Goal: Task Accomplishment & Management: Complete application form

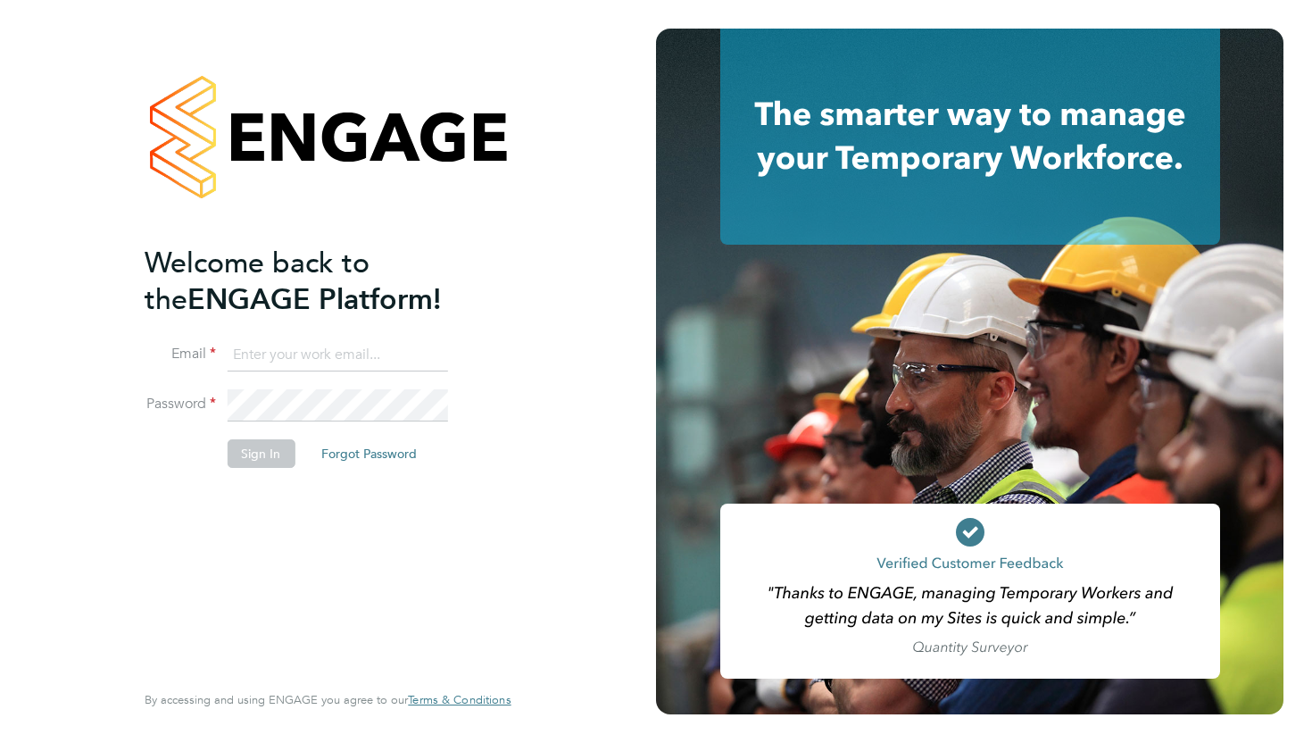
click at [269, 357] on input at bounding box center [337, 355] width 220 height 32
type input "gus.hinestrosa@comparethemarket.com"
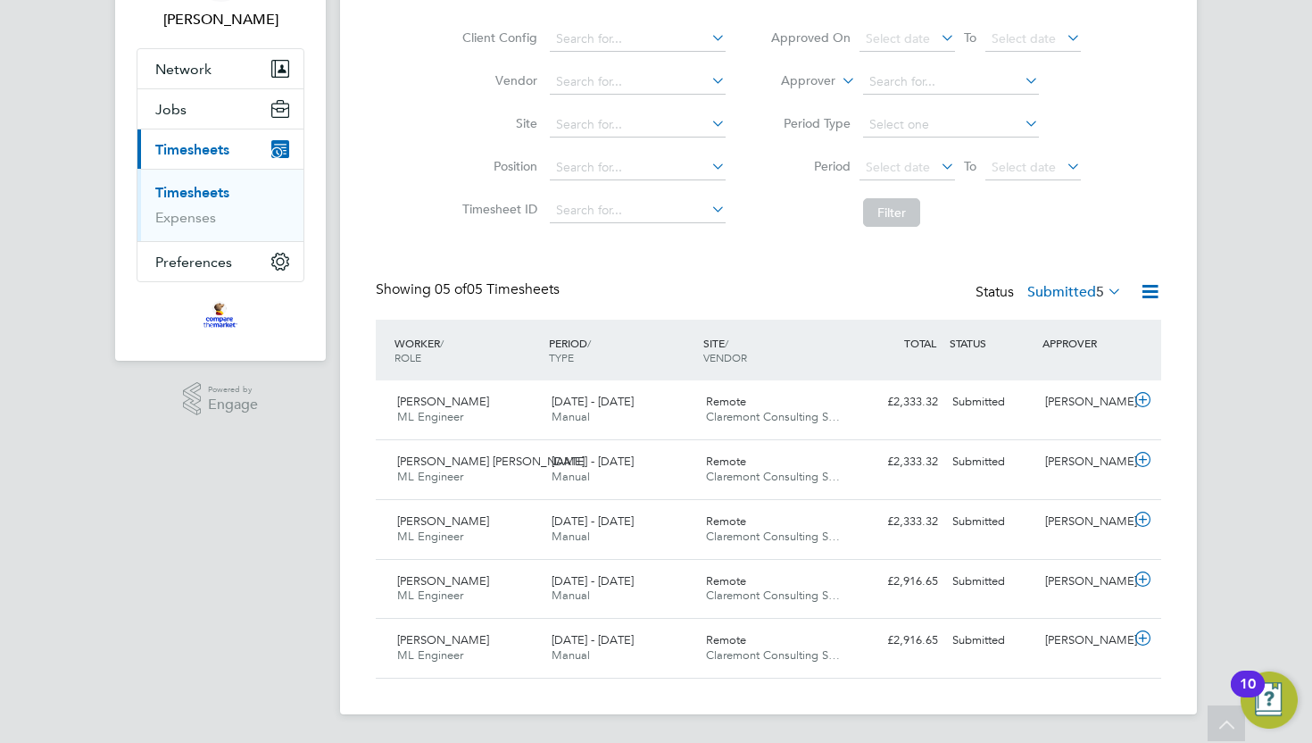
scroll to position [123, 0]
click at [1142, 637] on icon at bounding box center [1143, 638] width 22 height 14
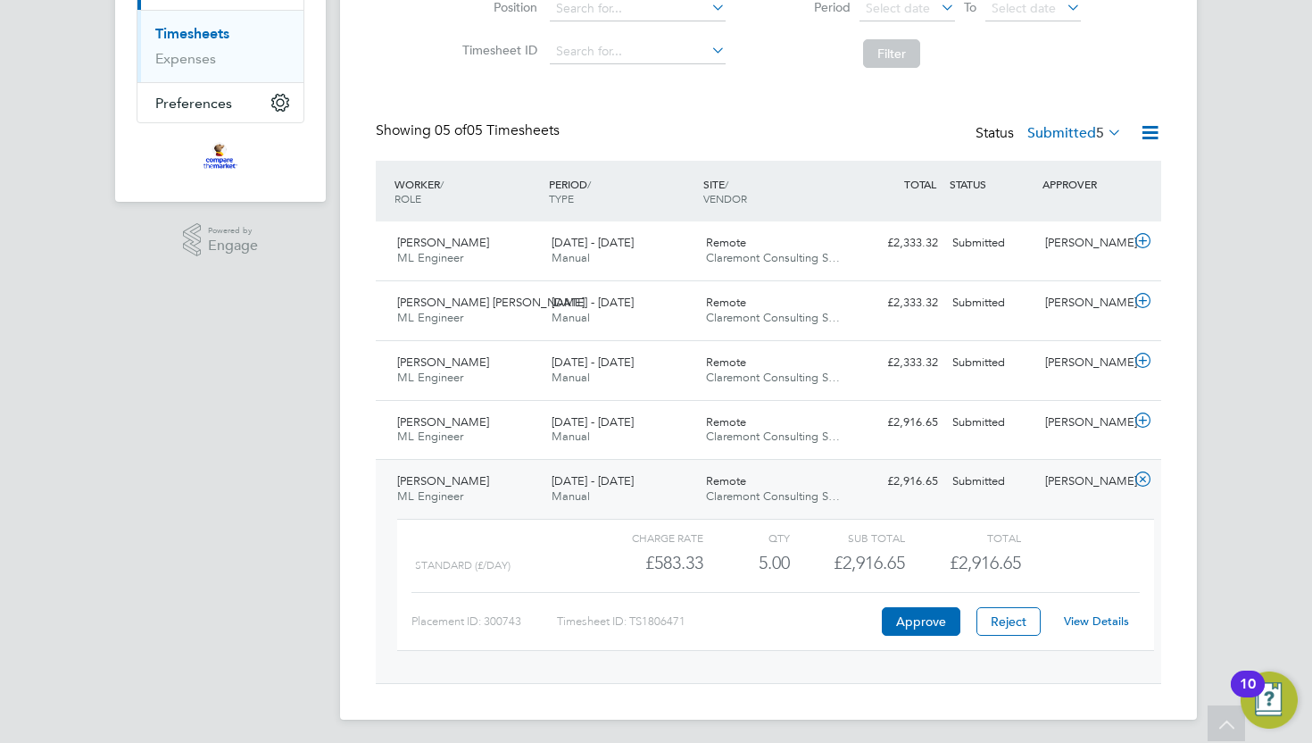
scroll to position [288, 0]
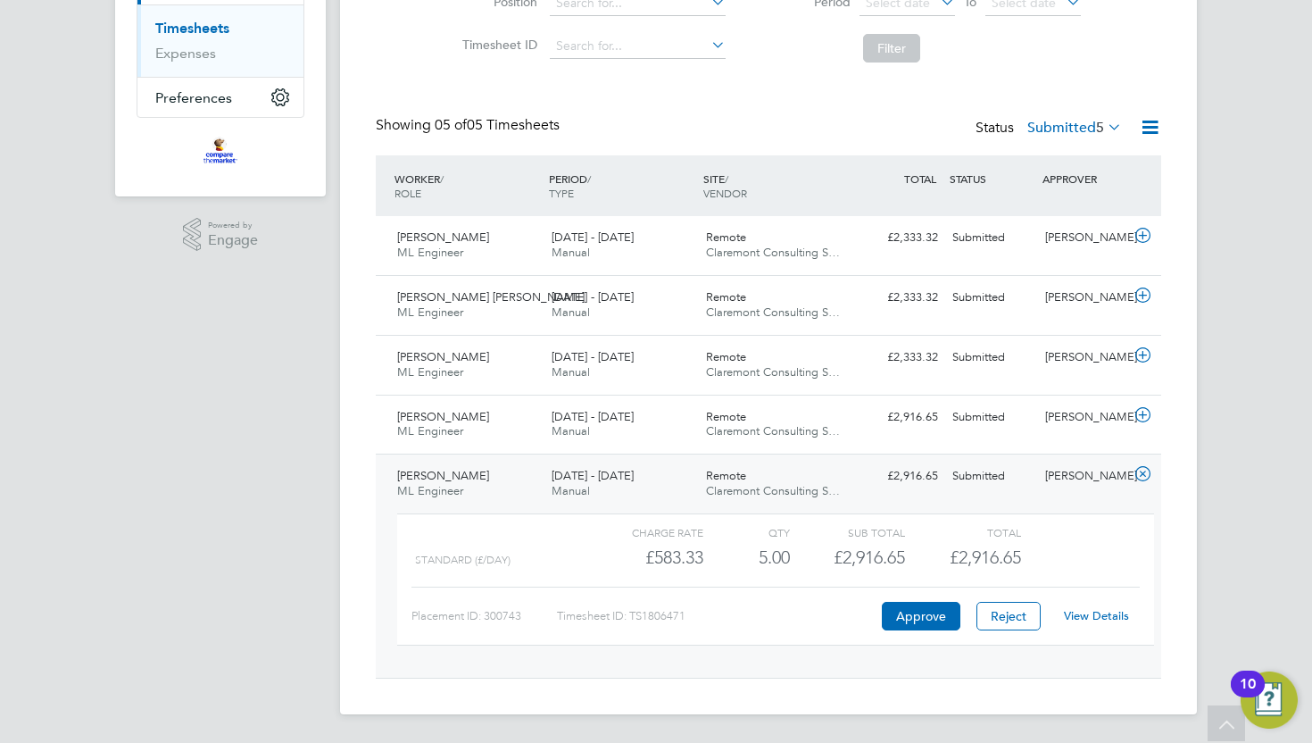
click at [1083, 615] on link "View Details" at bounding box center [1096, 615] width 65 height 15
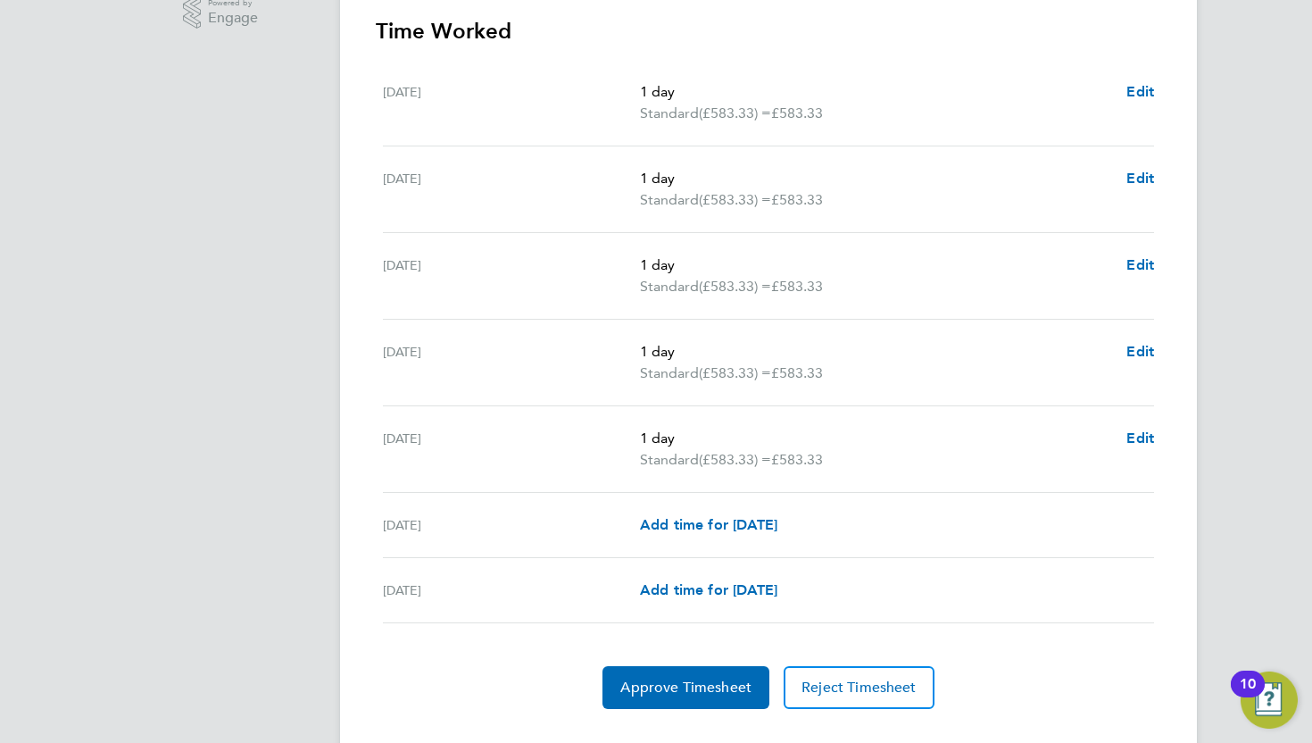
scroll to position [547, 0]
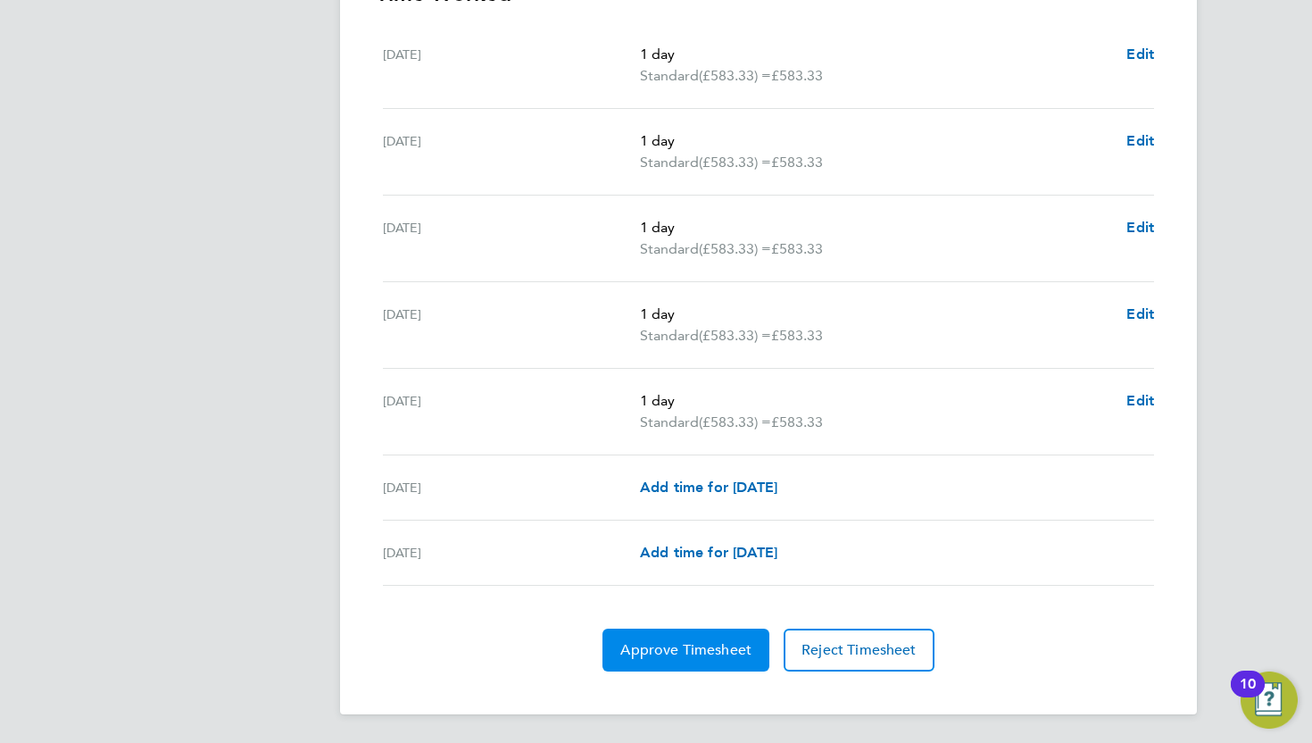
click at [679, 657] on span "Approve Timesheet" at bounding box center [685, 650] width 131 height 18
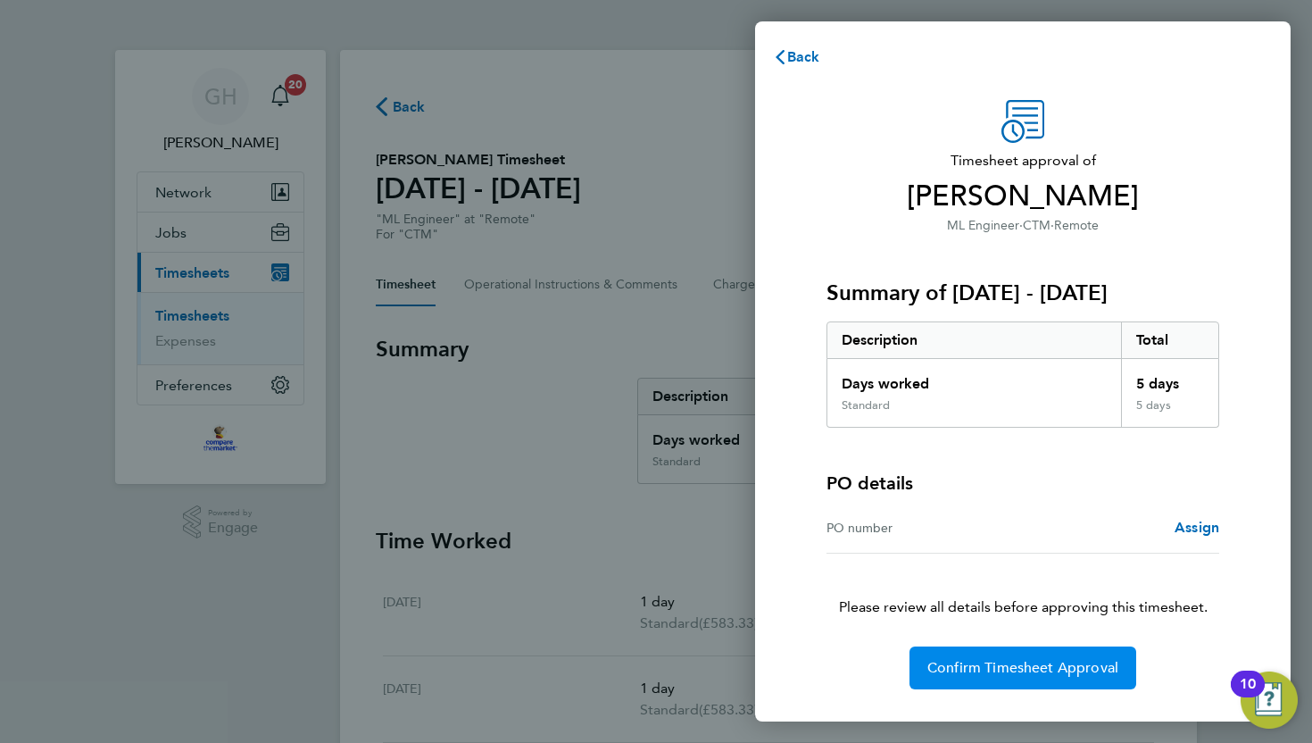
click at [1017, 667] on span "Confirm Timesheet Approval" at bounding box center [1022, 668] width 191 height 18
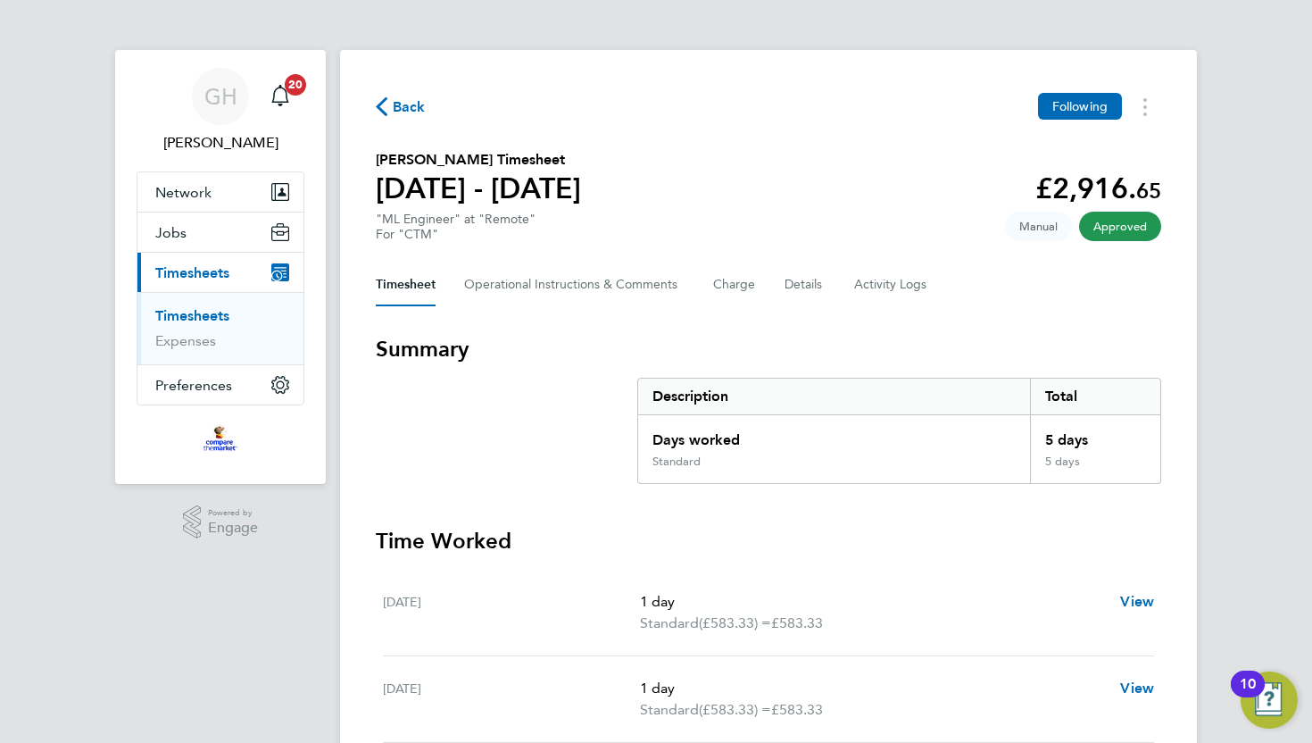
click at [404, 104] on span "Back" at bounding box center [409, 106] width 33 height 21
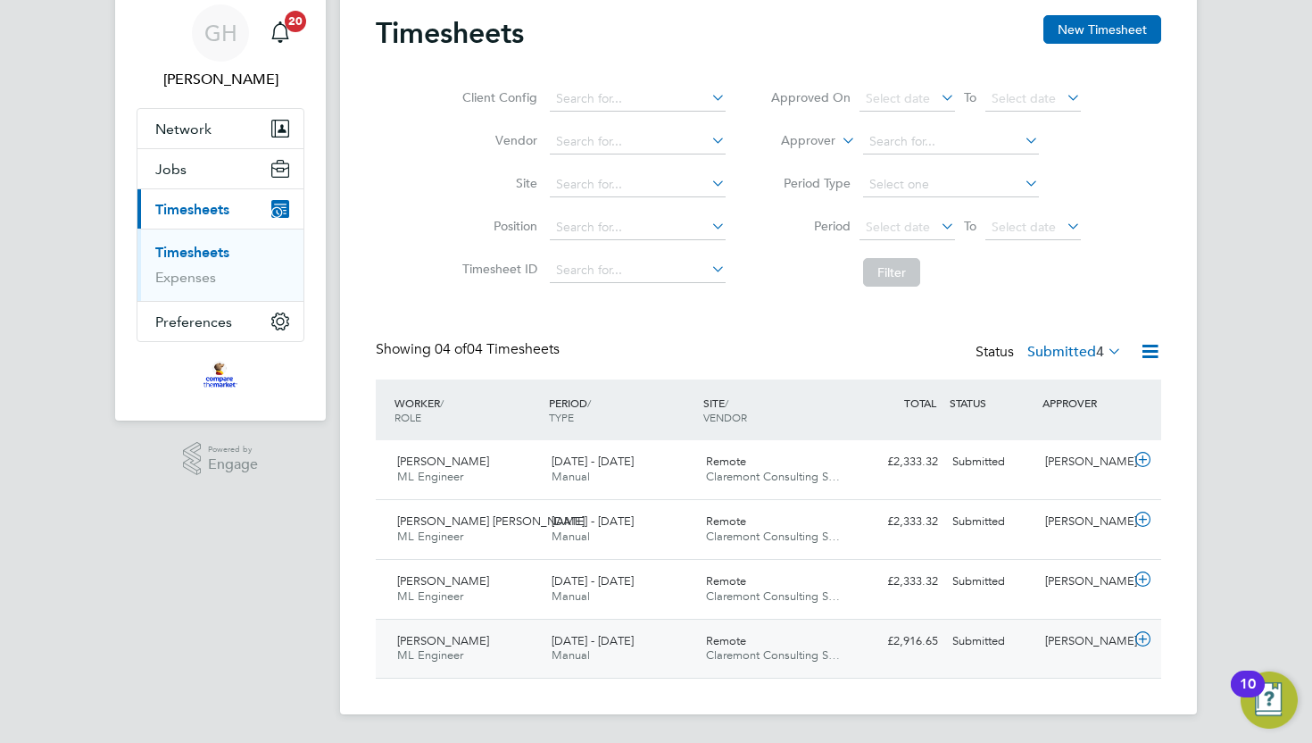
click at [1142, 637] on icon at bounding box center [1143, 639] width 22 height 14
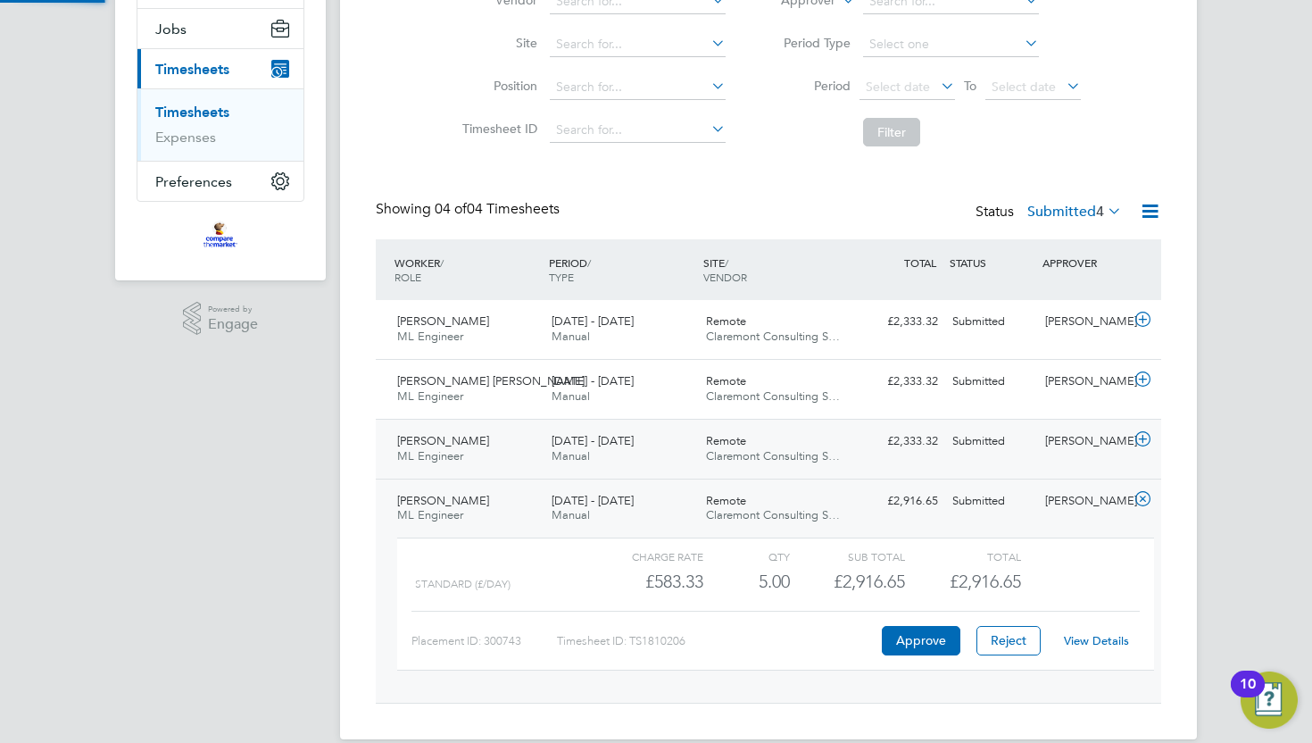
scroll to position [229, 0]
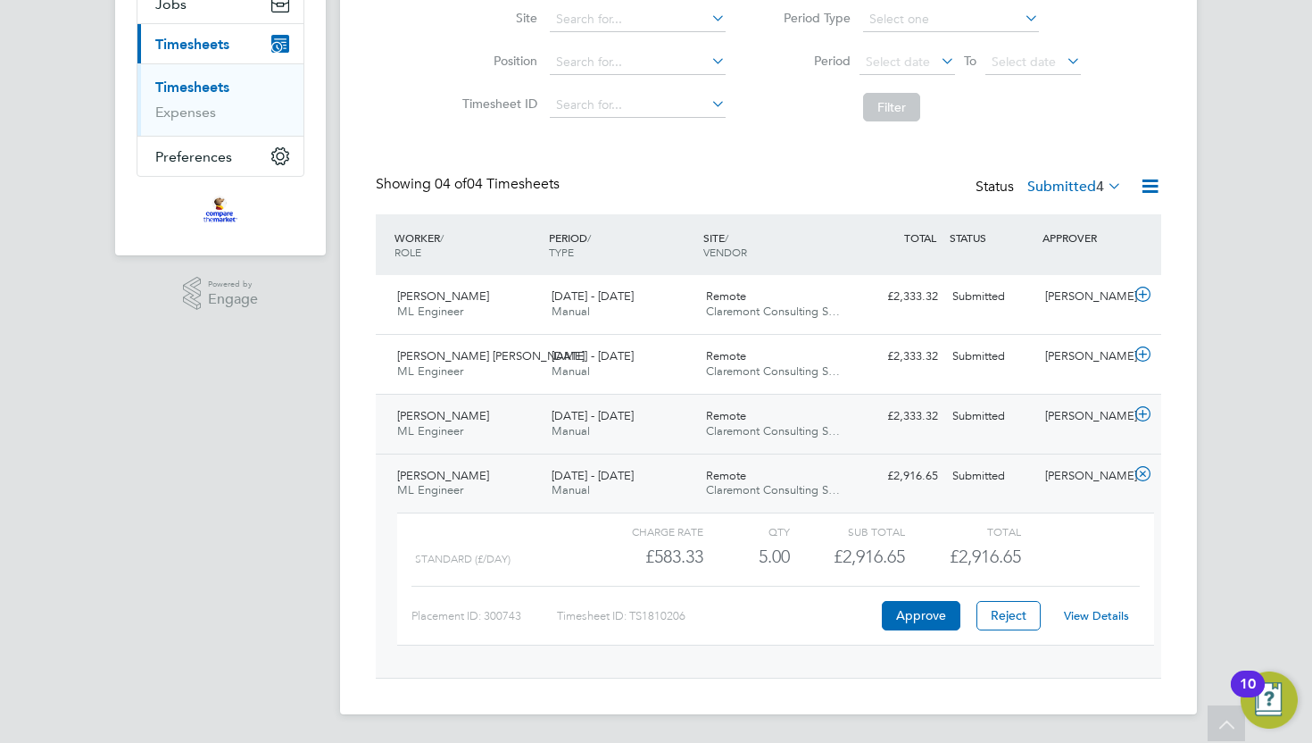
click at [1144, 413] on icon at bounding box center [1143, 414] width 22 height 14
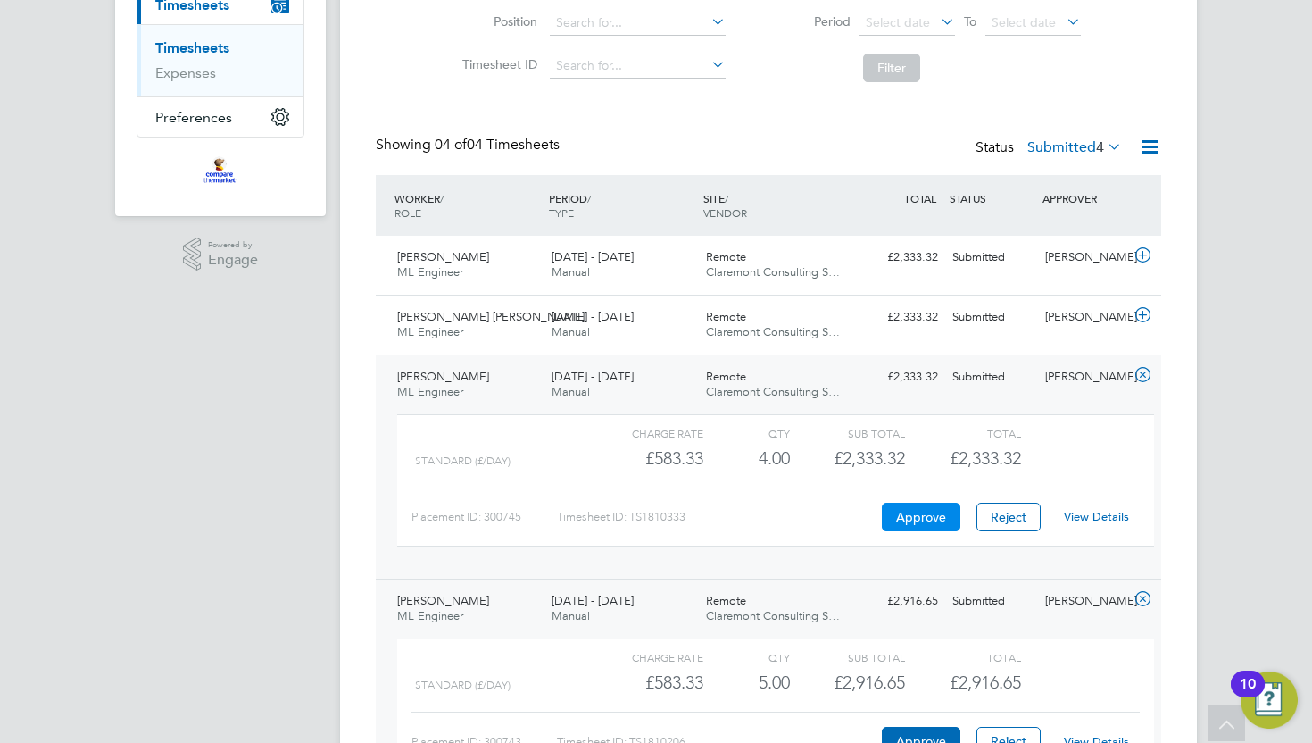
scroll to position [265, 0]
click at [928, 520] on button "Approve" at bounding box center [921, 519] width 79 height 29
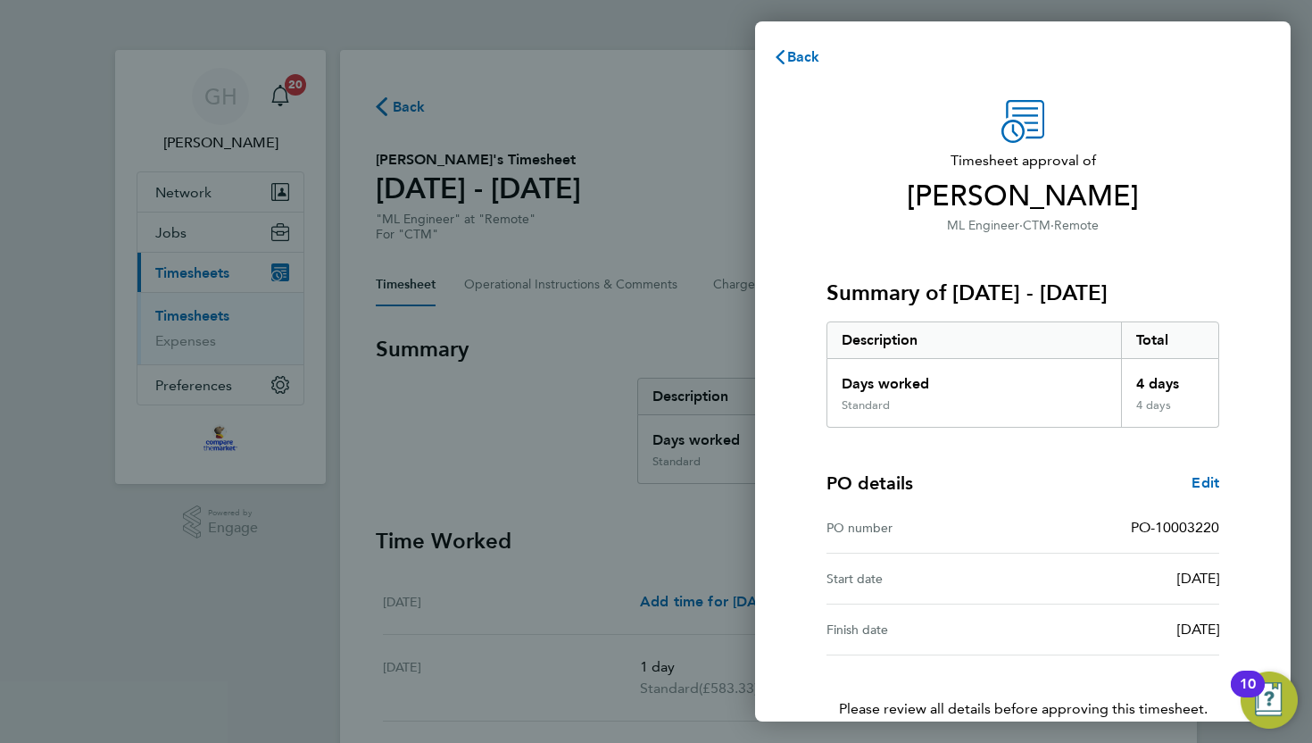
scroll to position [91, 0]
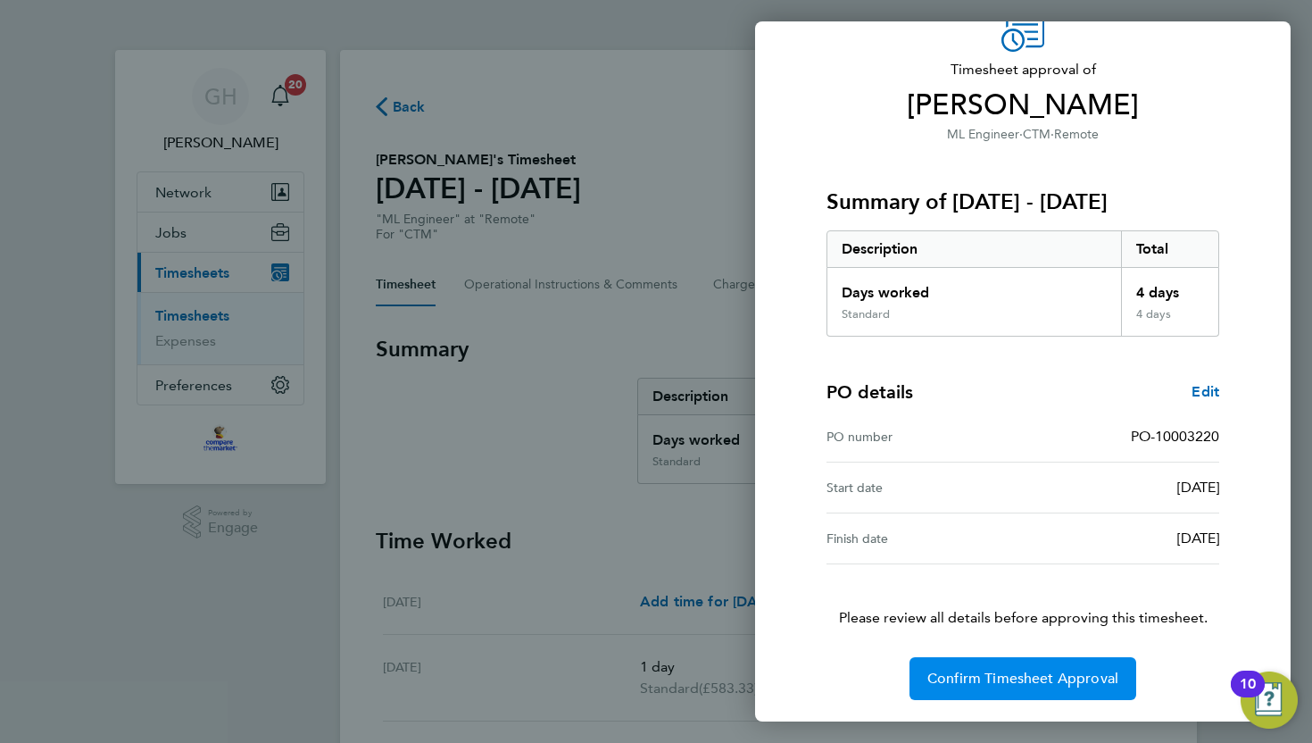
click at [983, 683] on span "Confirm Timesheet Approval" at bounding box center [1022, 678] width 191 height 18
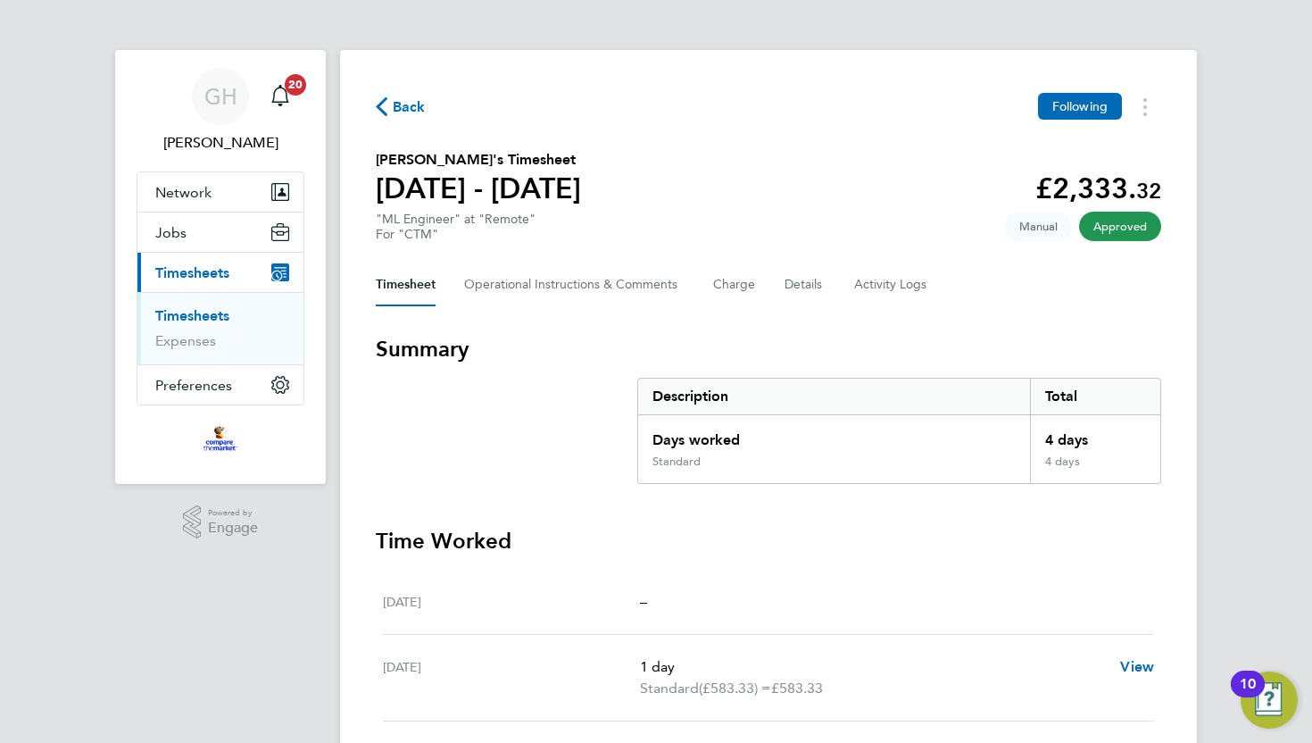
click at [393, 110] on span "Back" at bounding box center [409, 106] width 33 height 21
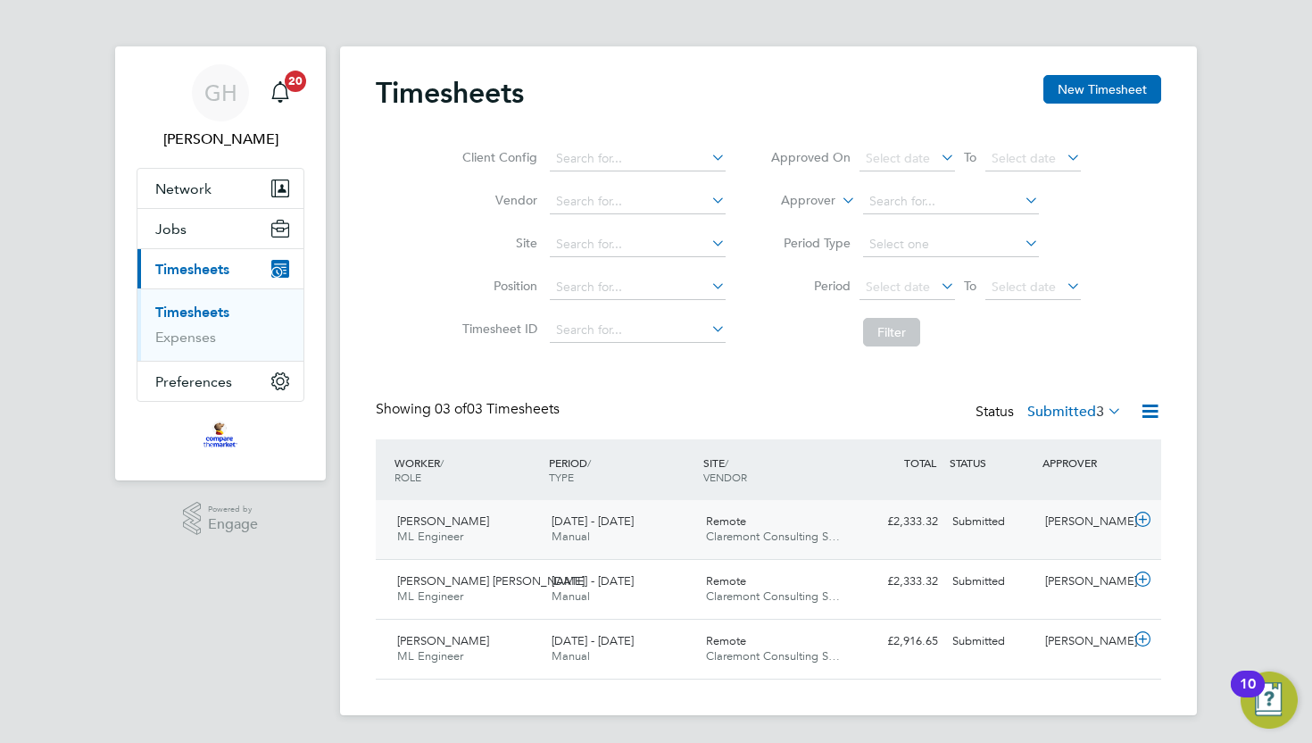
click at [1143, 512] on icon at bounding box center [1143, 519] width 22 height 14
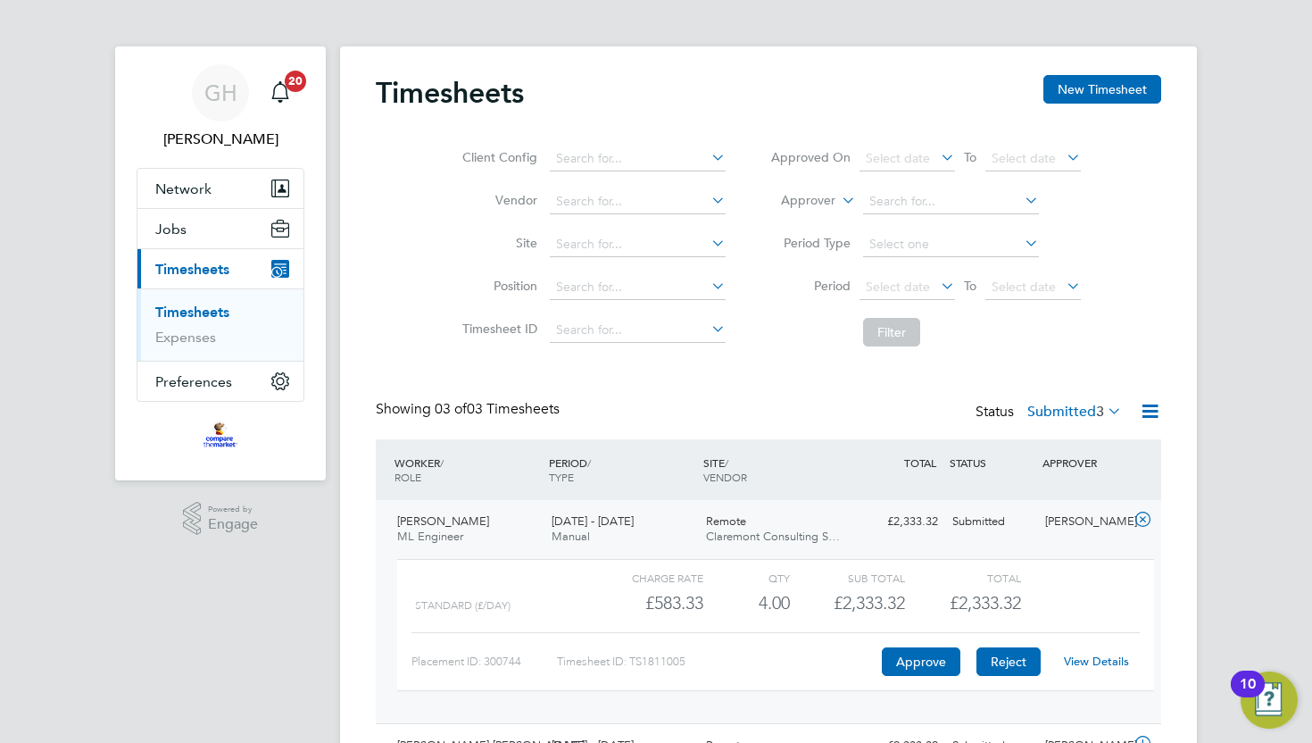
scroll to position [7, 0]
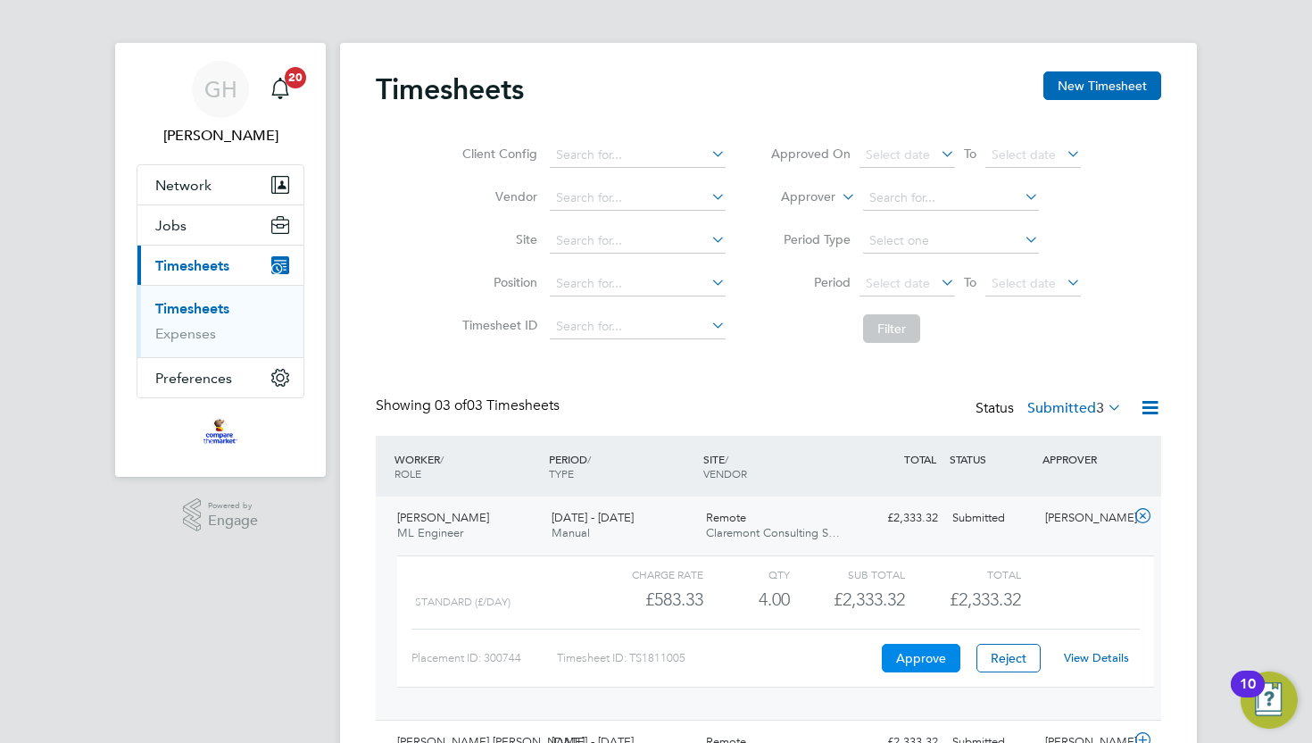
click at [919, 664] on button "Approve" at bounding box center [921, 658] width 79 height 29
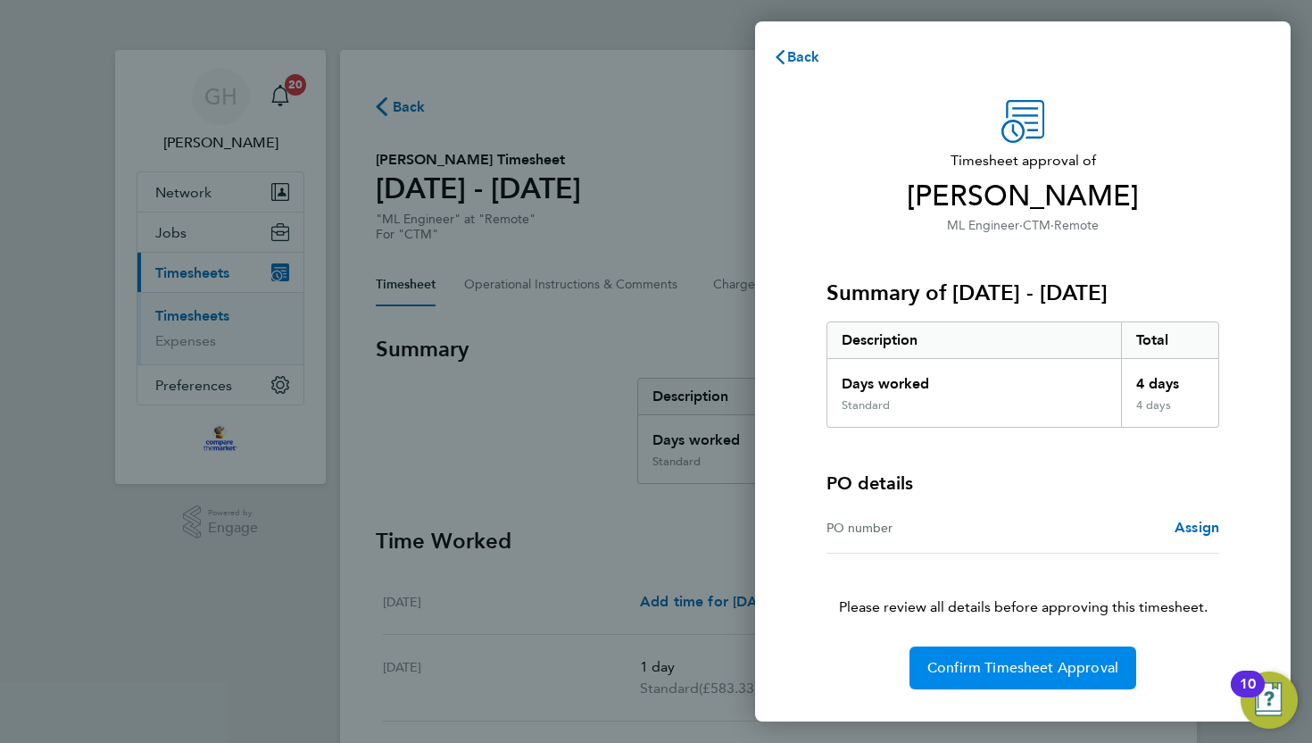
click at [1004, 674] on span "Confirm Timesheet Approval" at bounding box center [1022, 668] width 191 height 18
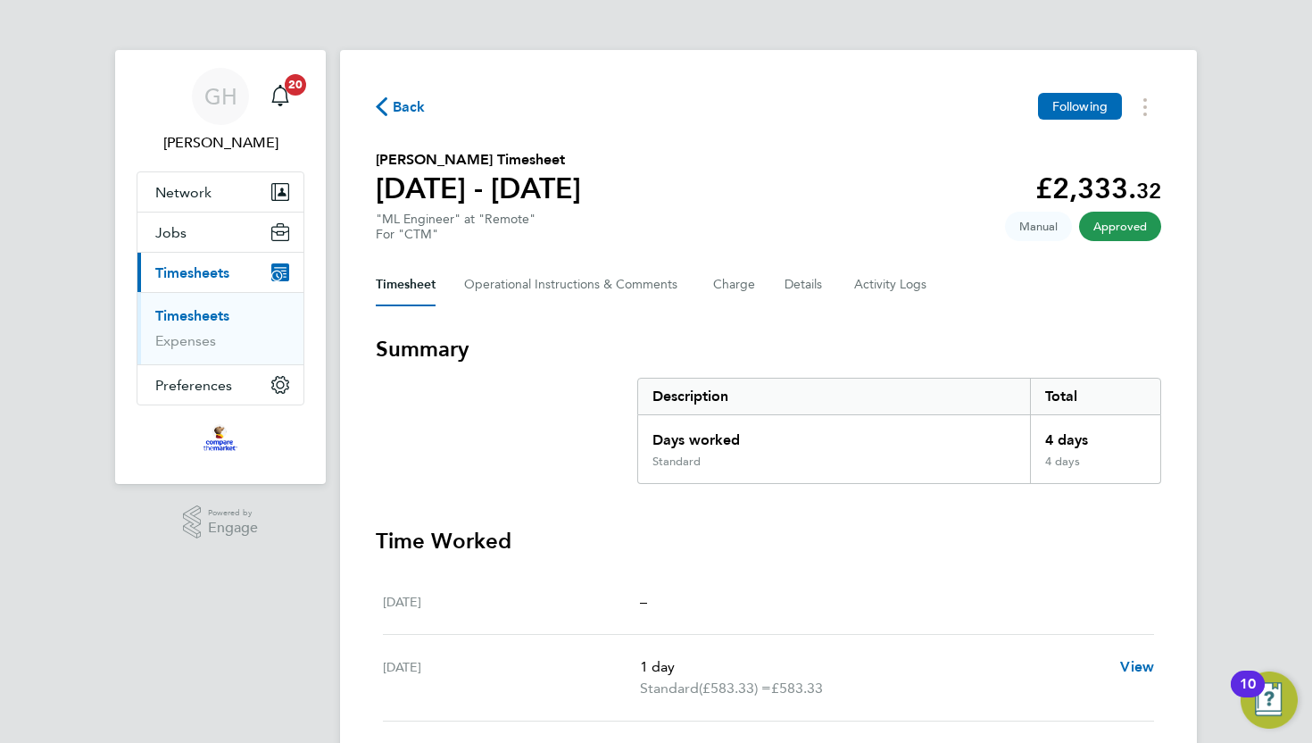
click at [395, 101] on span "Back" at bounding box center [409, 106] width 33 height 21
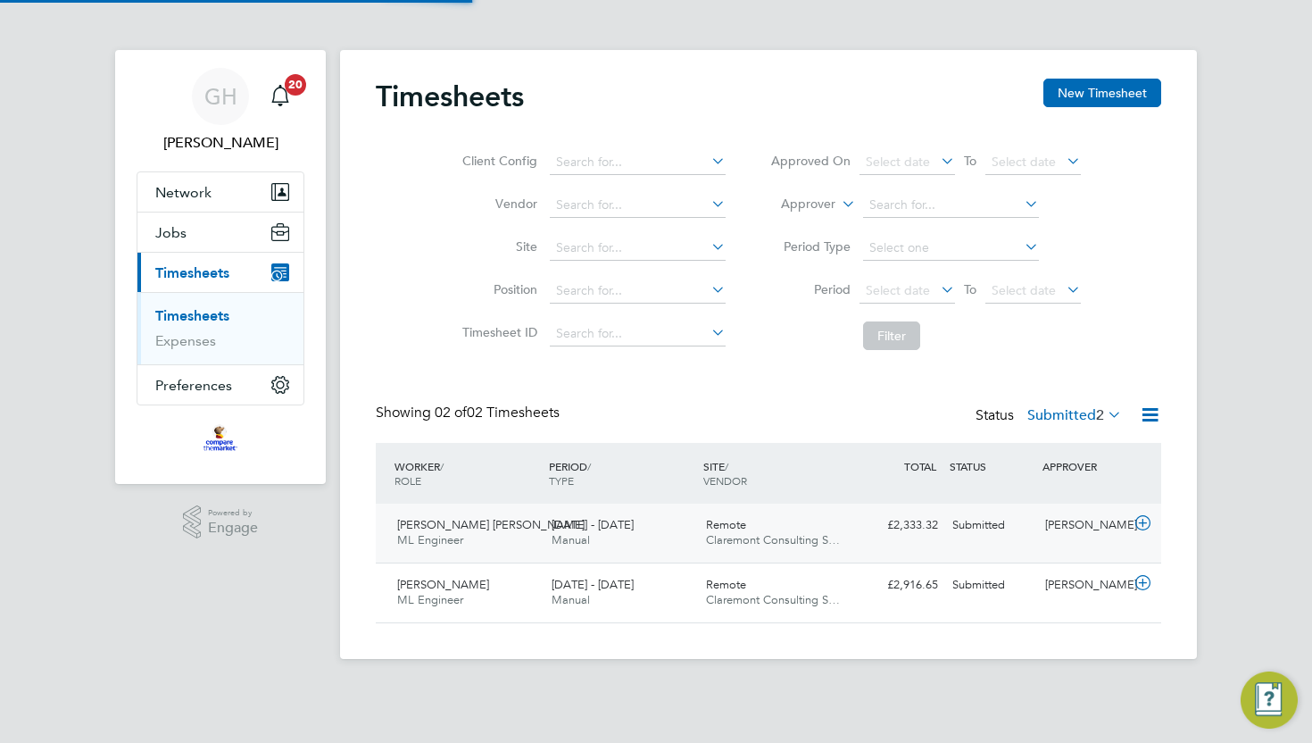
scroll to position [45, 154]
click at [1138, 525] on icon at bounding box center [1143, 523] width 22 height 14
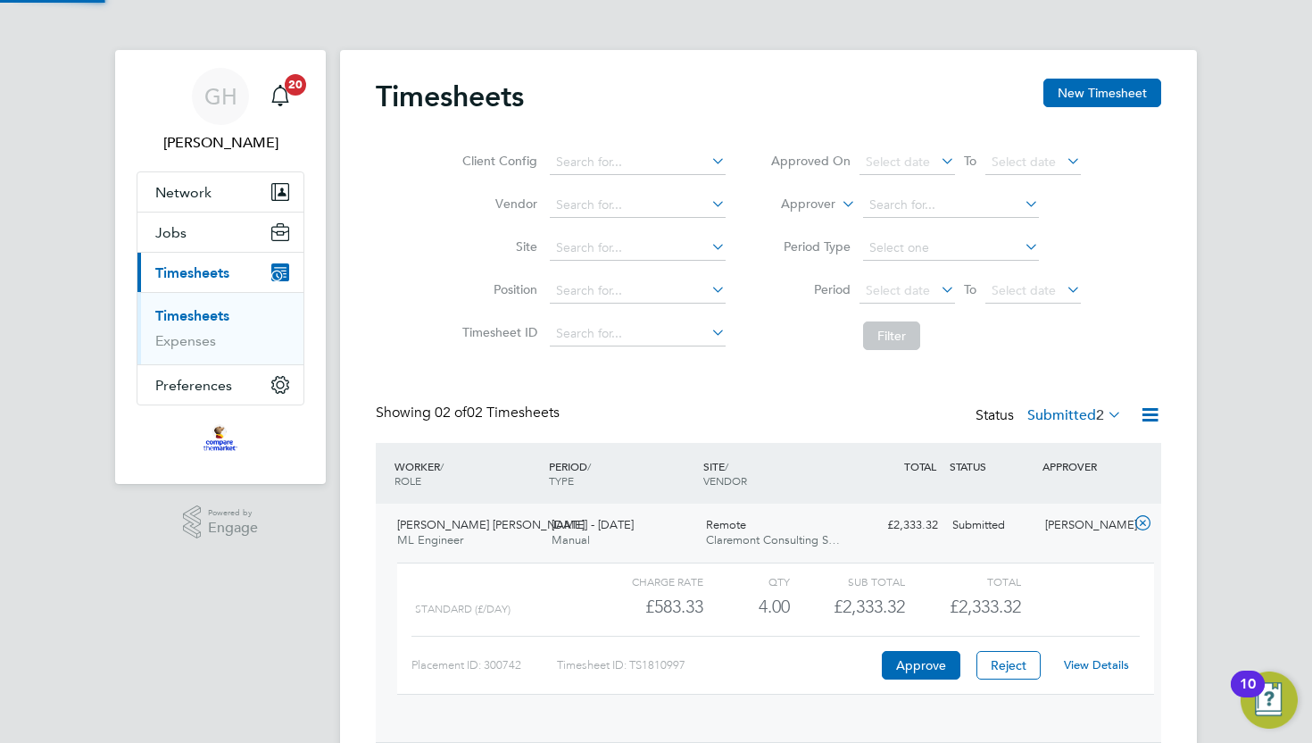
scroll to position [30, 174]
click at [926, 666] on button "Approve" at bounding box center [921, 665] width 79 height 29
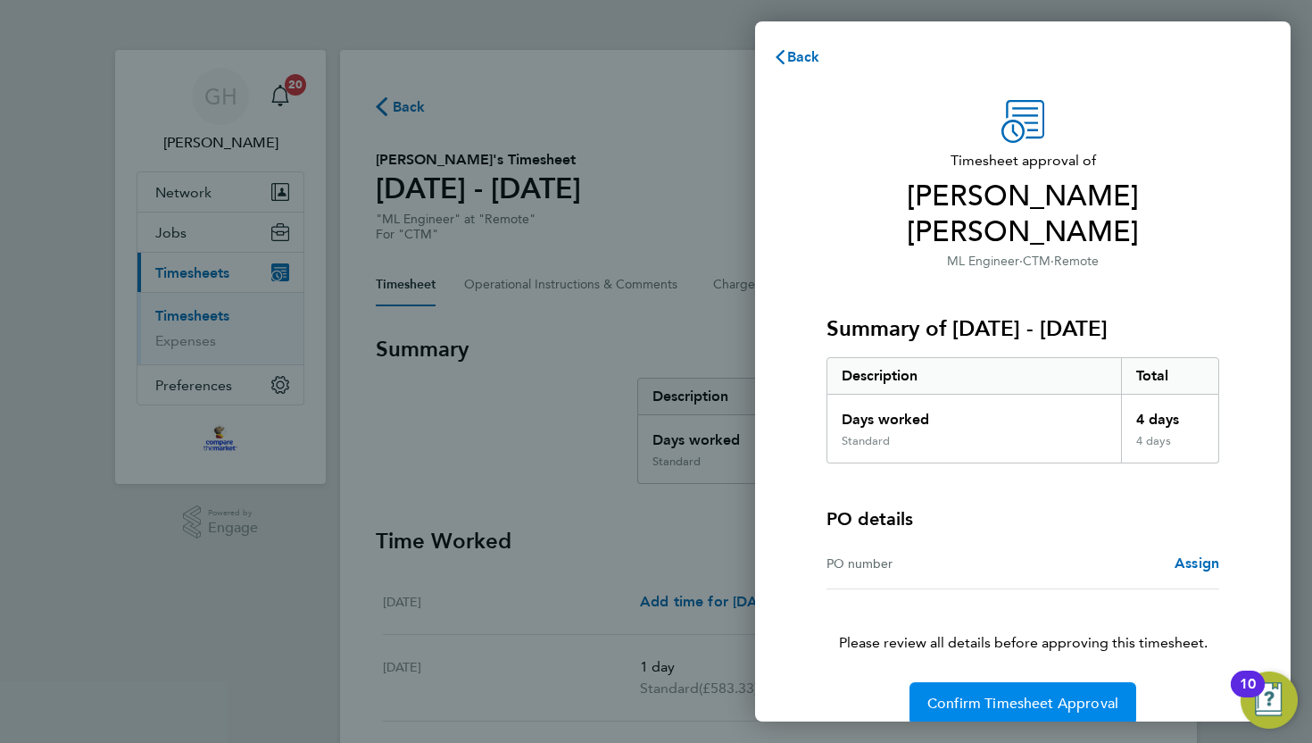
click at [981, 694] on span "Confirm Timesheet Approval" at bounding box center [1022, 703] width 191 height 18
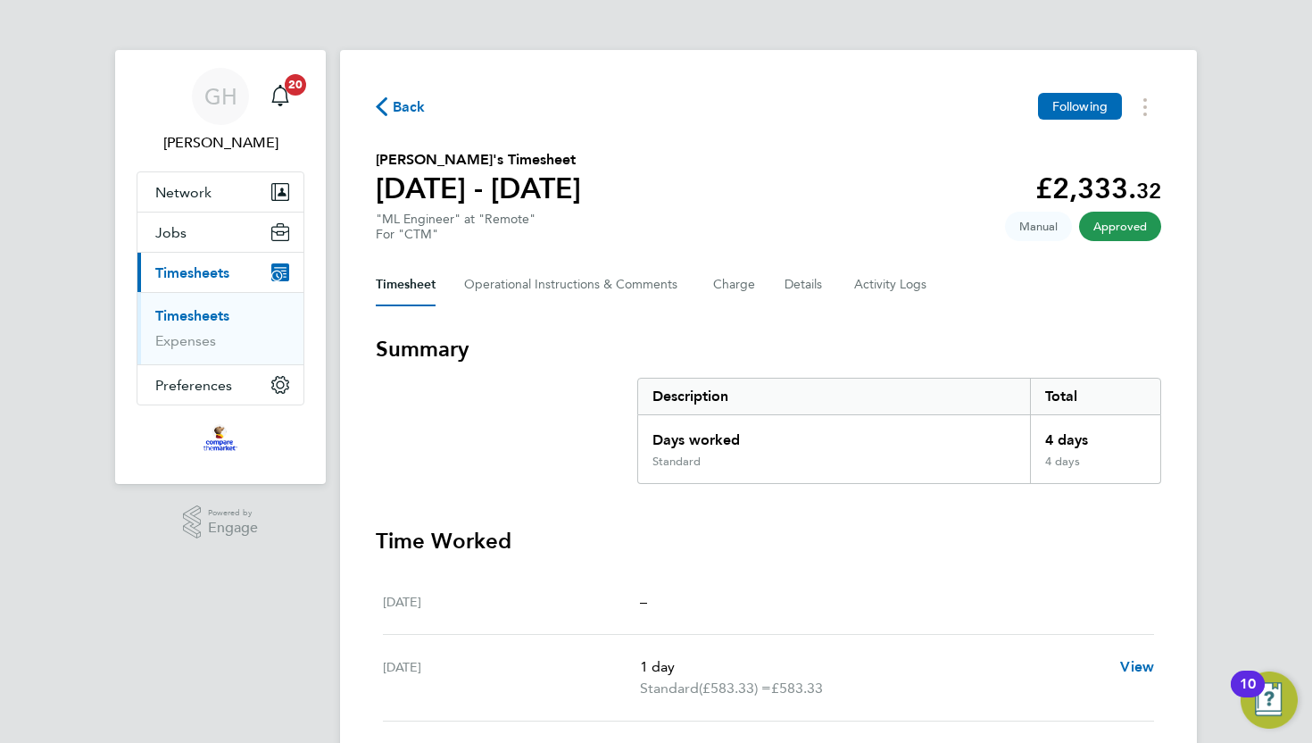
click at [378, 90] on div "Back Following [PERSON_NAME]'s Timesheet [DATE] - [DATE] £2,333. 32 "ML Enginee…" at bounding box center [768, 602] width 857 height 1104
click at [398, 112] on span "Back" at bounding box center [409, 106] width 33 height 21
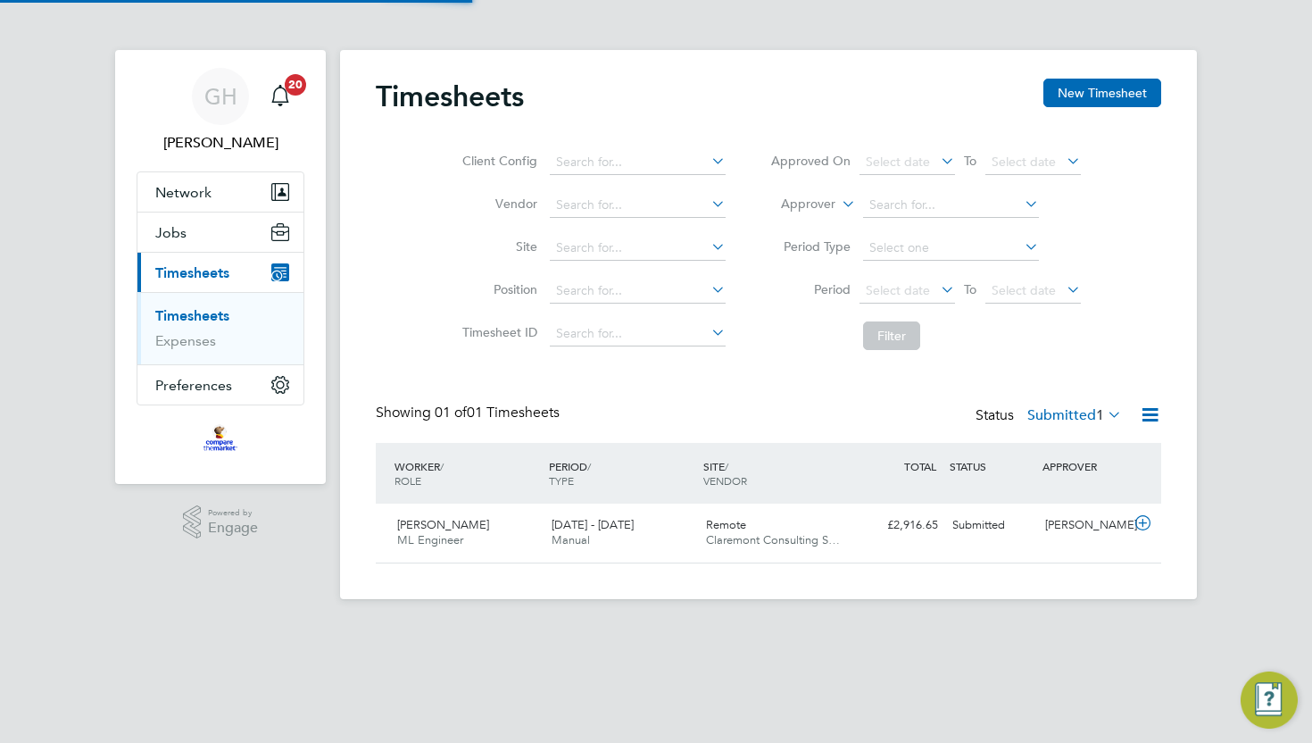
scroll to position [45, 154]
click at [358, 14] on app-barbie "Timesheets New Timesheet Client Config Vendor Site Position Timesheet ID Approv…" at bounding box center [768, 299] width 857 height 599
